Goal: Transaction & Acquisition: Purchase product/service

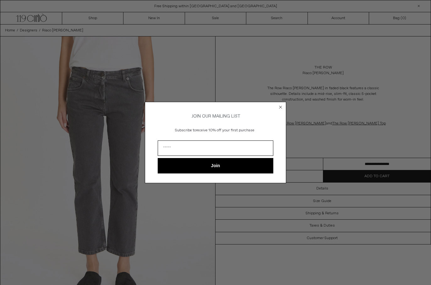
click at [279, 104] on circle "Close dialog" at bounding box center [281, 107] width 6 height 6
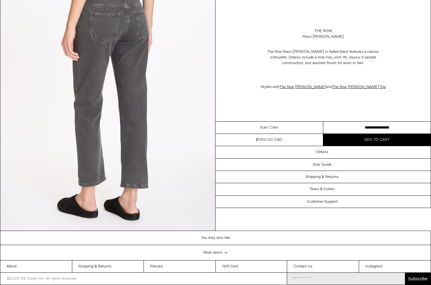
scroll to position [613, 0]
click at [363, 143] on button "Add to cart" at bounding box center [377, 140] width 108 height 12
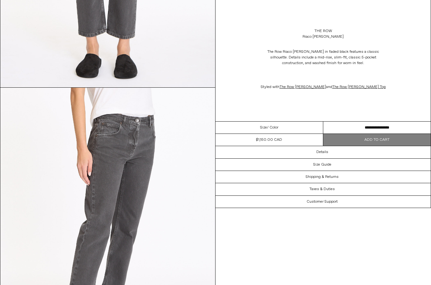
scroll to position [217, 0]
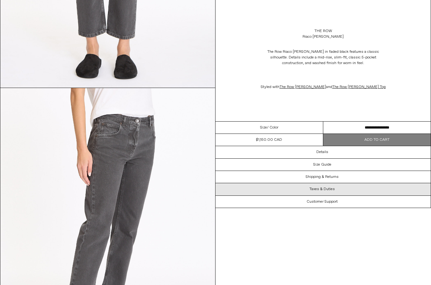
click at [322, 186] on div "Taxes & Duties" at bounding box center [322, 189] width 215 height 12
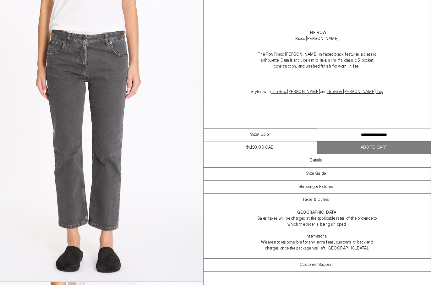
scroll to position [38, 0]
